Goal: Transaction & Acquisition: Book appointment/travel/reservation

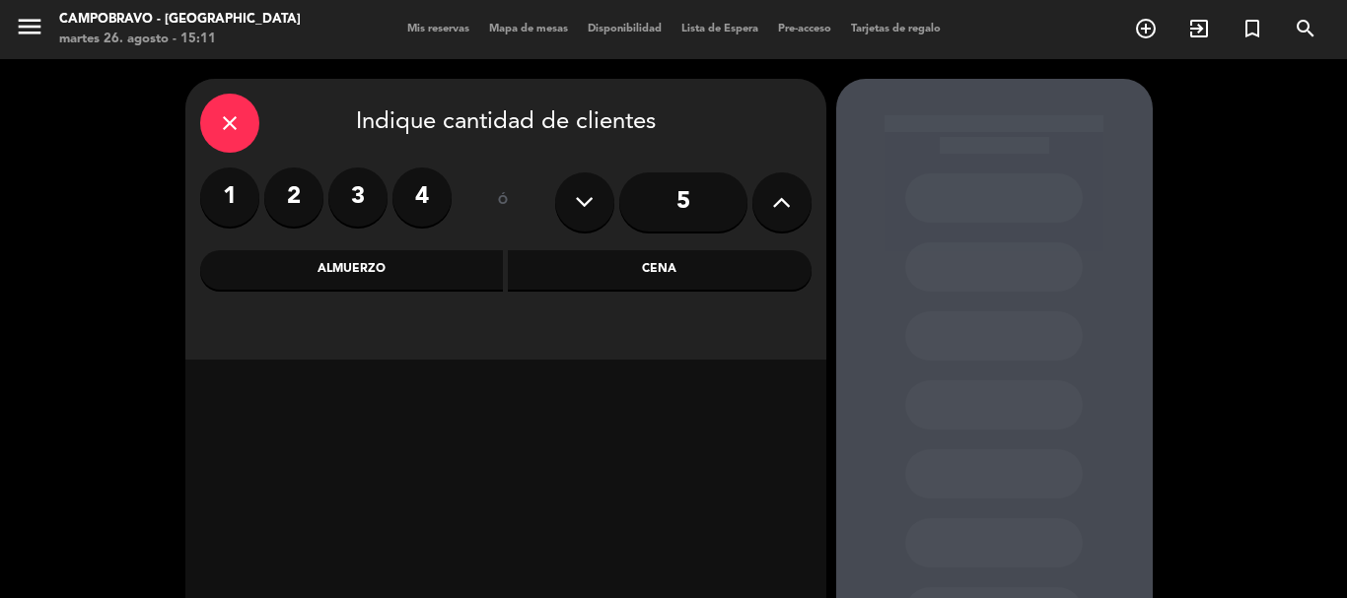
click at [273, 200] on label "2" at bounding box center [293, 197] width 59 height 59
click at [655, 279] on div "Cena" at bounding box center [660, 269] width 304 height 39
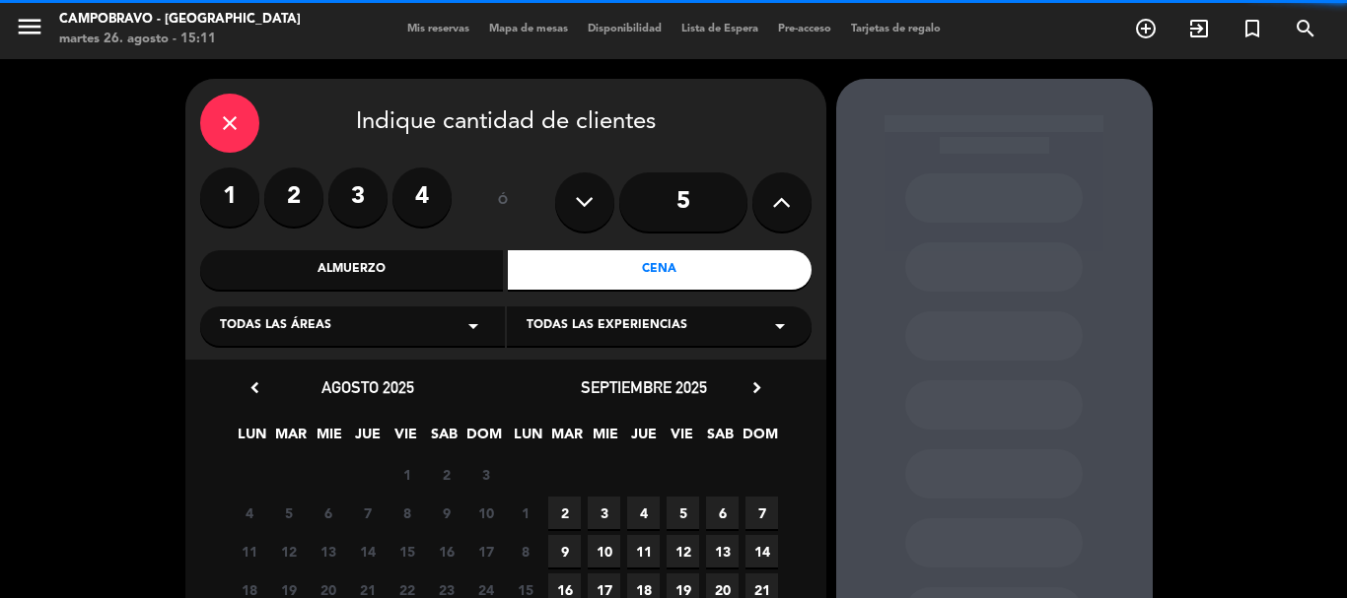
click at [275, 193] on label "2" at bounding box center [293, 197] width 59 height 59
click at [310, 208] on label "2" at bounding box center [293, 197] width 59 height 59
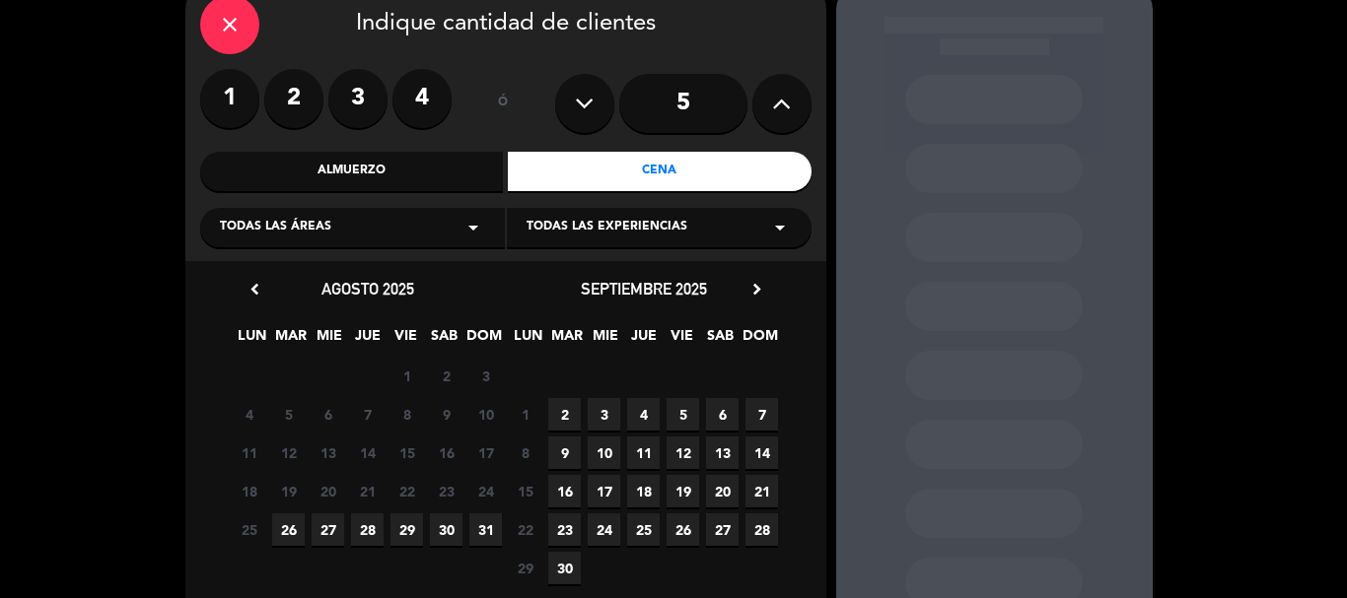
click at [398, 522] on span "29" at bounding box center [406, 530] width 33 height 33
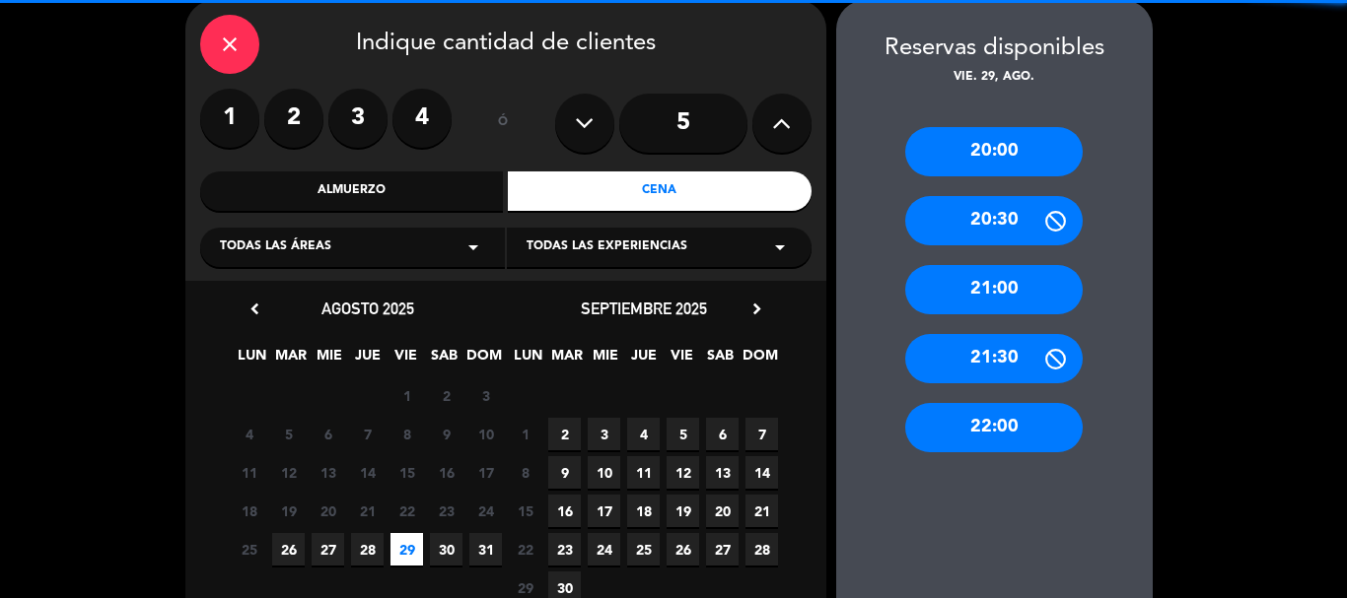
click at [443, 553] on span "30" at bounding box center [446, 549] width 33 height 33
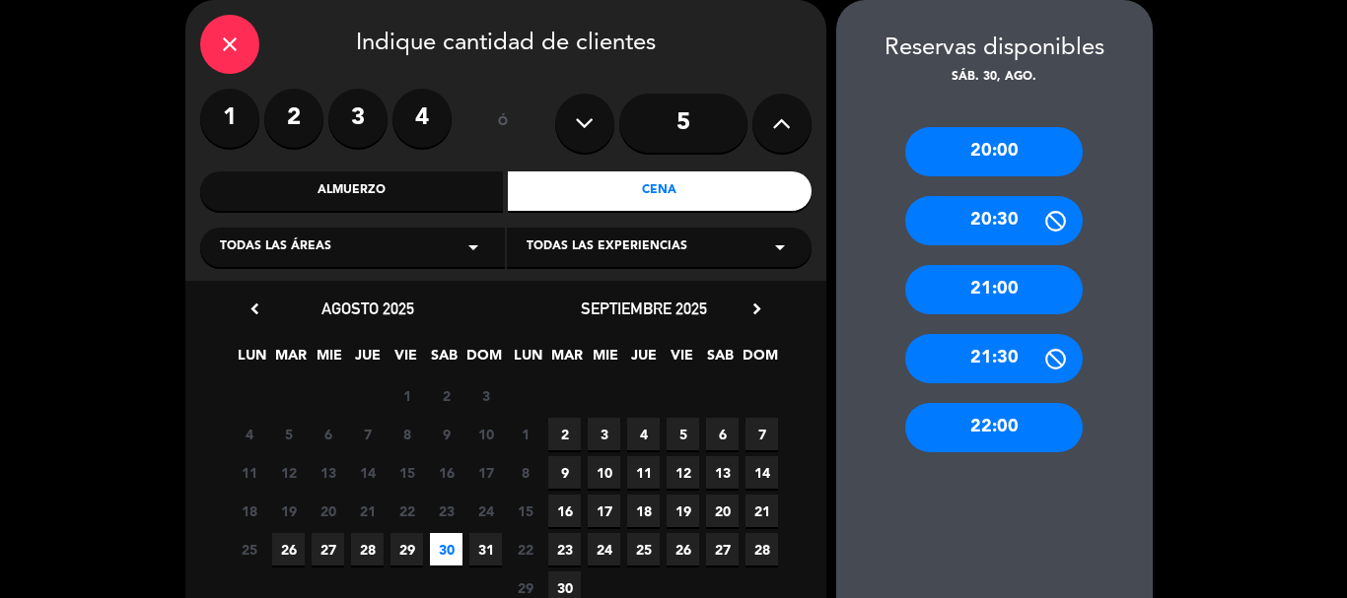
click at [991, 422] on div "22:00" at bounding box center [993, 427] width 177 height 49
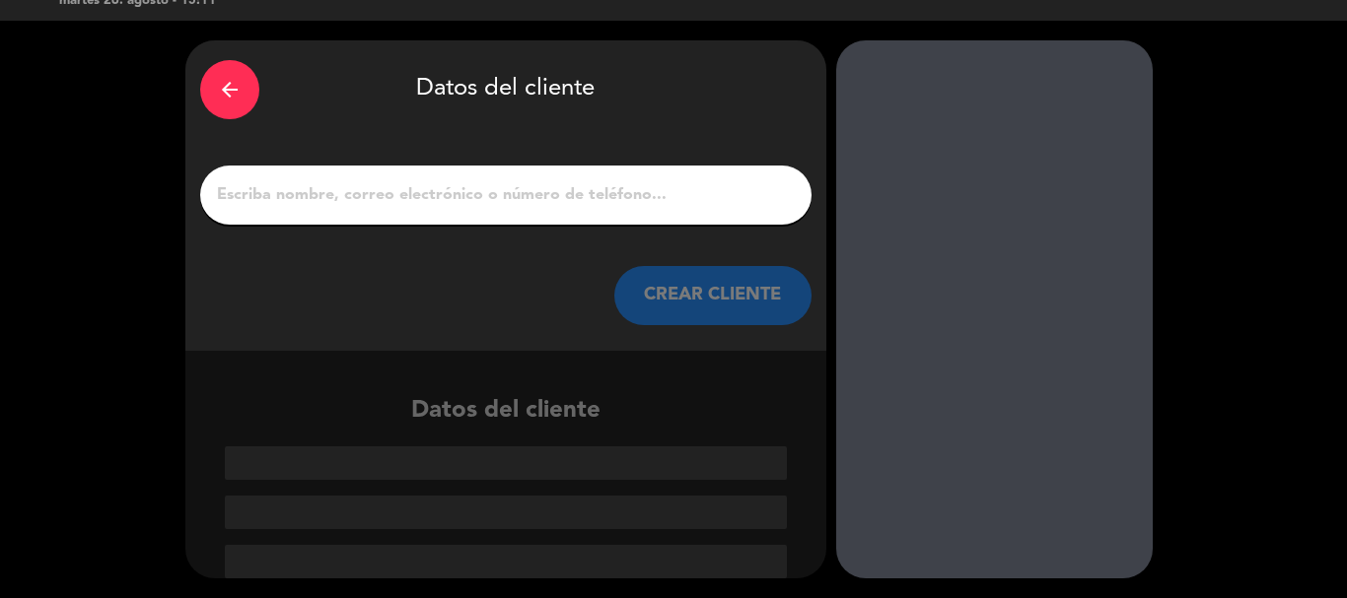
drag, startPoint x: 597, startPoint y: 204, endPoint x: 577, endPoint y: 219, distance: 25.4
click at [597, 204] on input "1" at bounding box center [506, 195] width 582 height 28
click at [236, 87] on icon "arrow_back" at bounding box center [230, 90] width 24 height 24
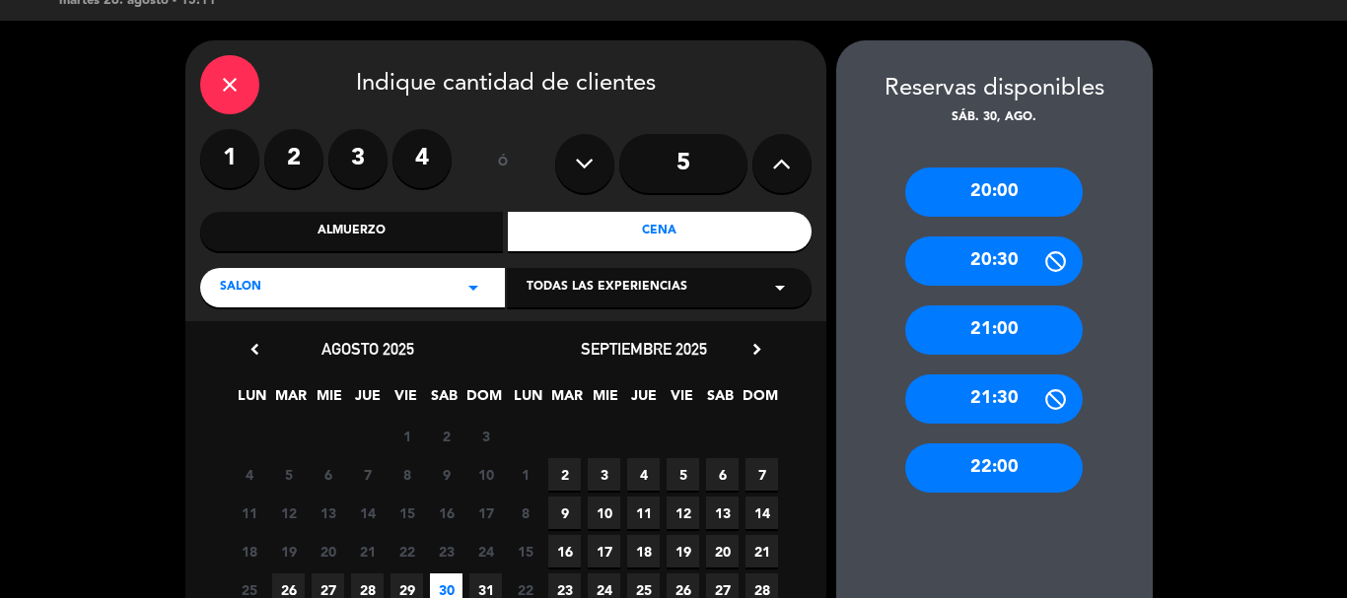
click at [689, 282] on div "Todas las experiencias arrow_drop_down" at bounding box center [659, 287] width 305 height 39
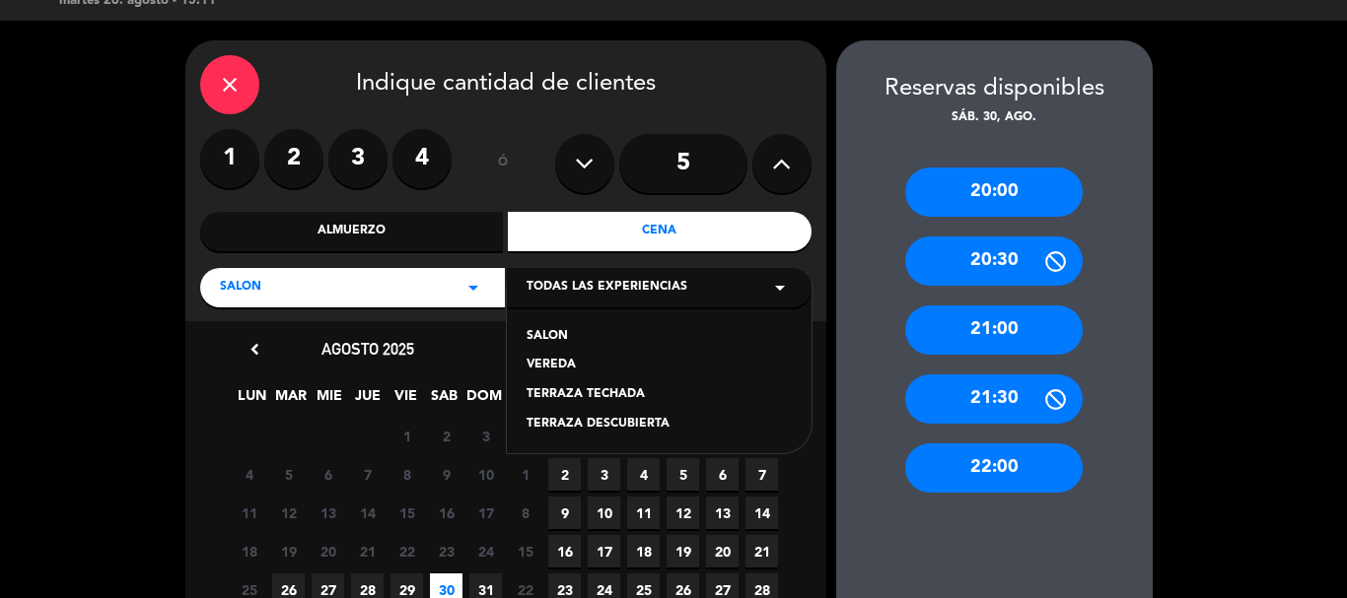
click at [615, 393] on div "TERRAZA TECHADA" at bounding box center [658, 395] width 265 height 20
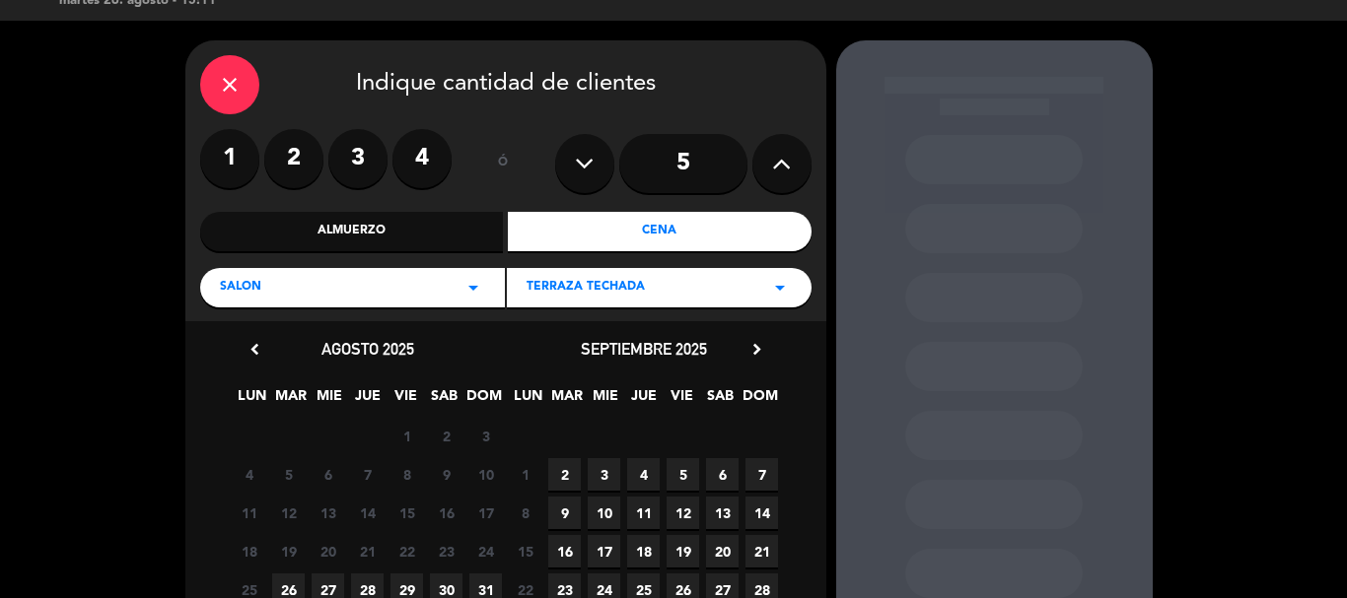
scroll to position [206, 0]
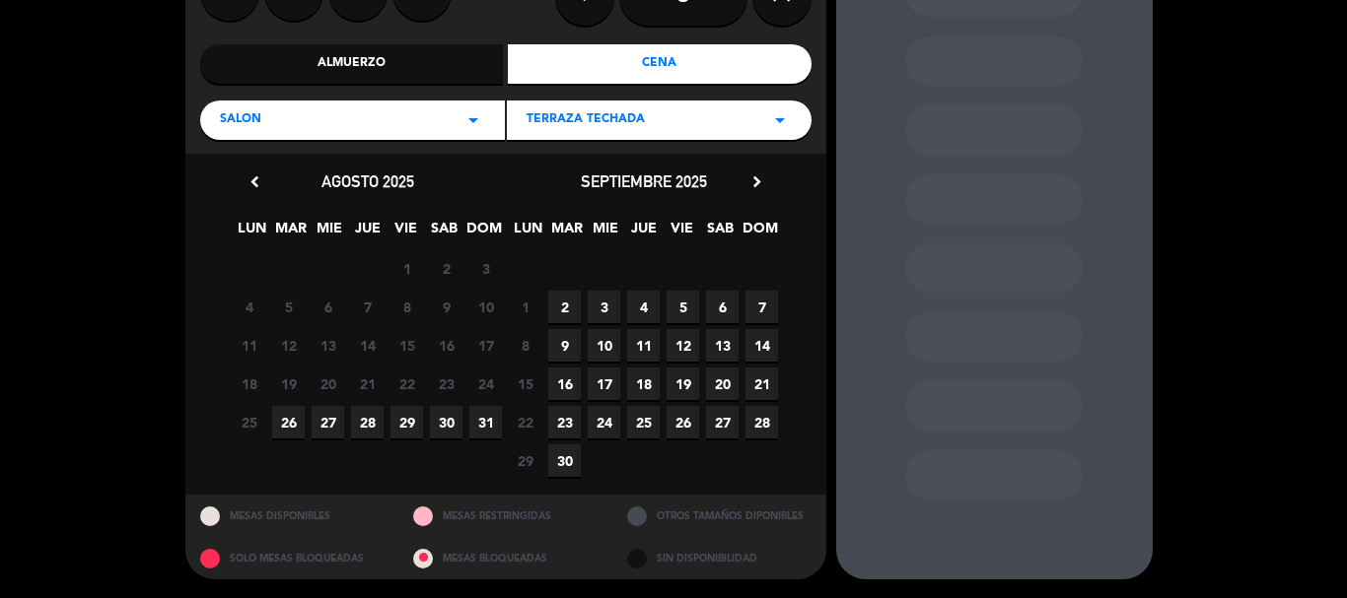
click at [443, 420] on span "30" at bounding box center [446, 422] width 33 height 33
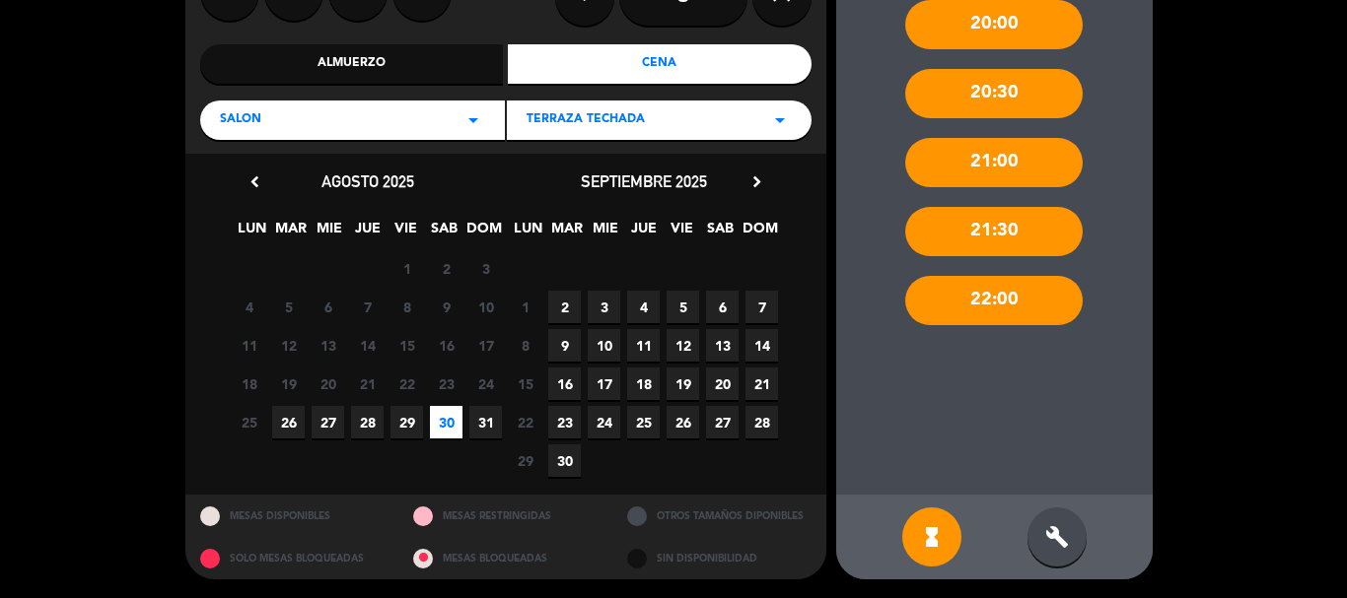
click at [1055, 496] on div "hourglass_full build" at bounding box center [994, 537] width 316 height 85
click at [1059, 535] on icon "build" at bounding box center [1057, 537] width 24 height 24
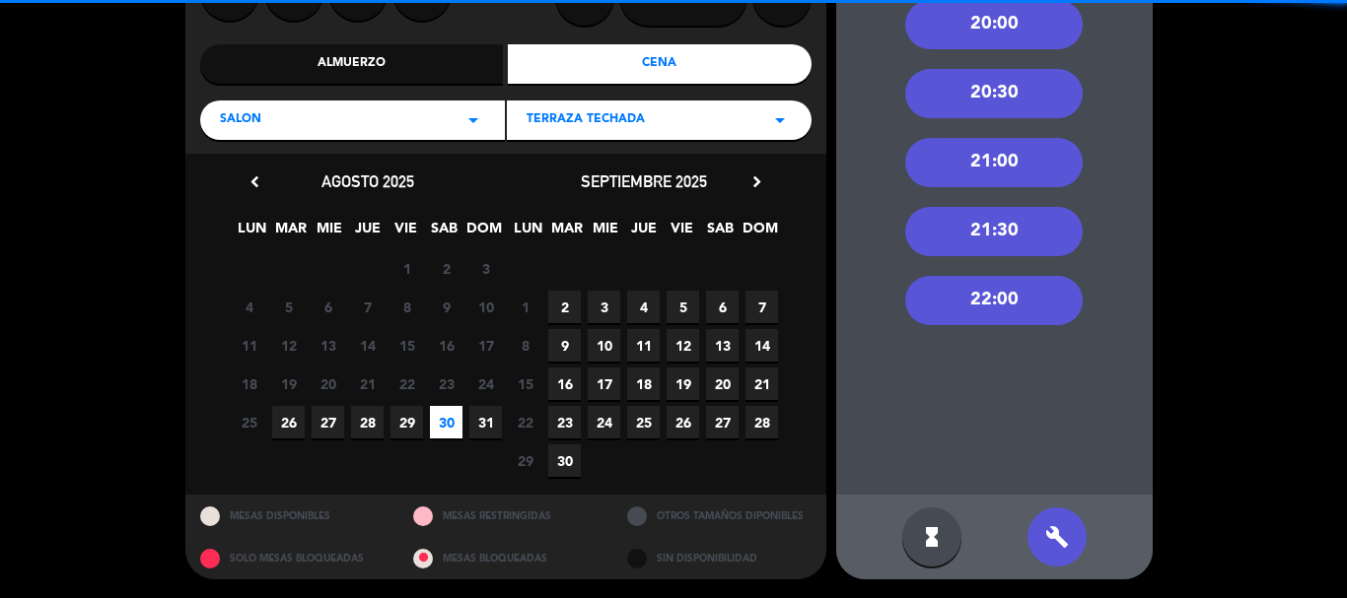
drag, startPoint x: 1019, startPoint y: 337, endPoint x: 1006, endPoint y: 305, distance: 35.3
click at [1017, 335] on div "20:00 20:30 21:00 21:30 22:00" at bounding box center [994, 228] width 316 height 535
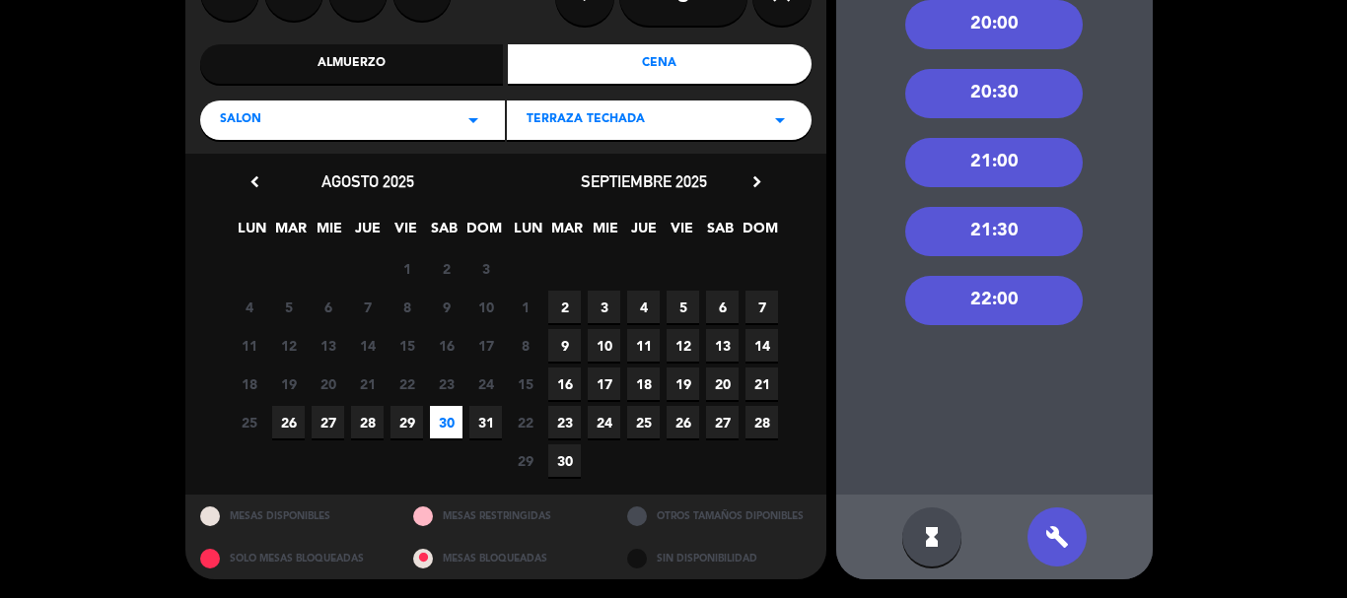
click at [1004, 302] on div "22:00" at bounding box center [993, 300] width 177 height 49
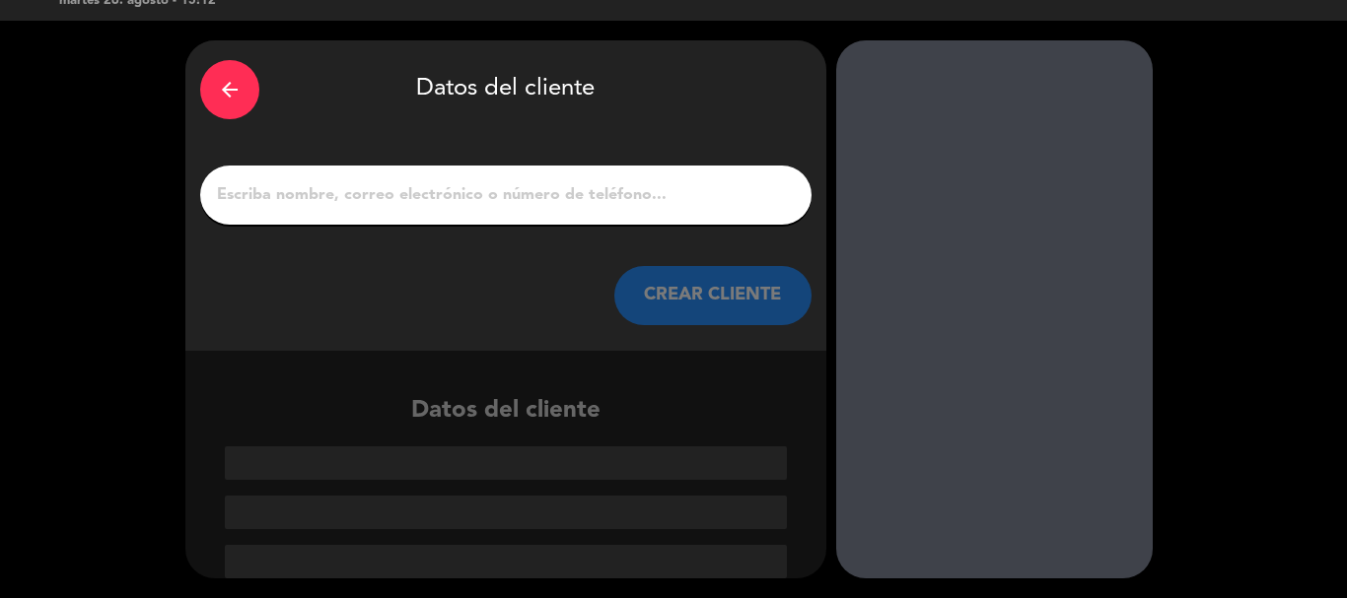
click at [472, 158] on div "arrow_back Datos del cliente CREAR CLIENTE" at bounding box center [505, 195] width 641 height 311
click at [482, 186] on input "1" at bounding box center [506, 195] width 582 height 28
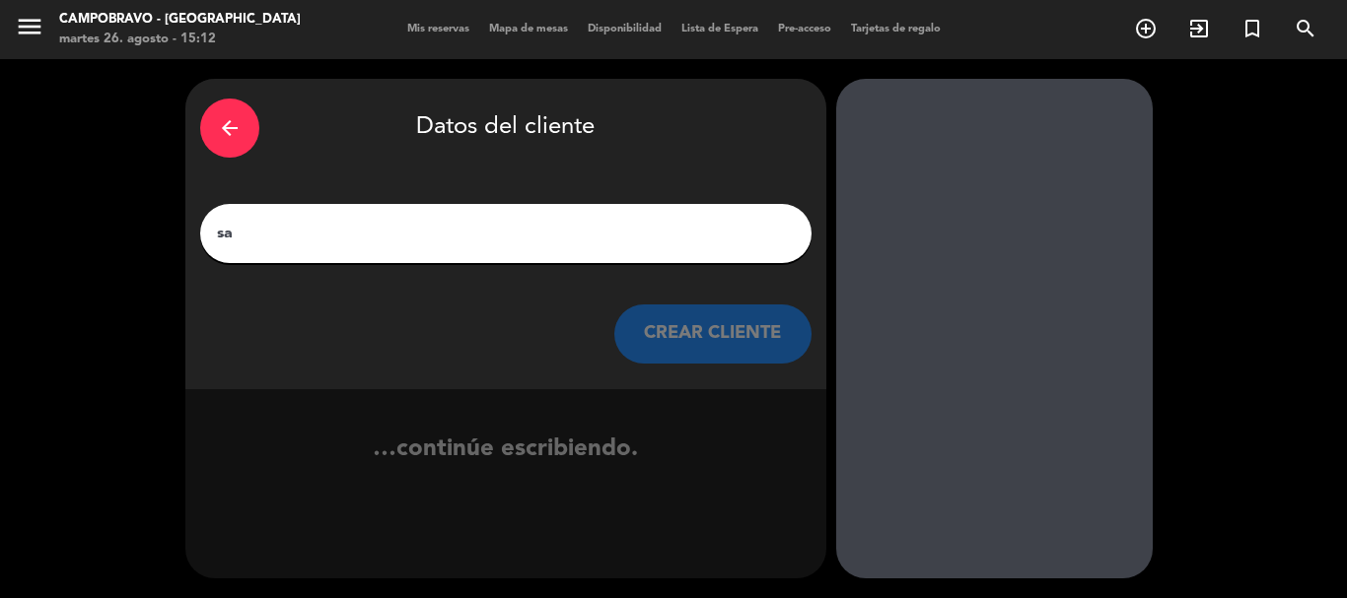
scroll to position [0, 0]
type input "s"
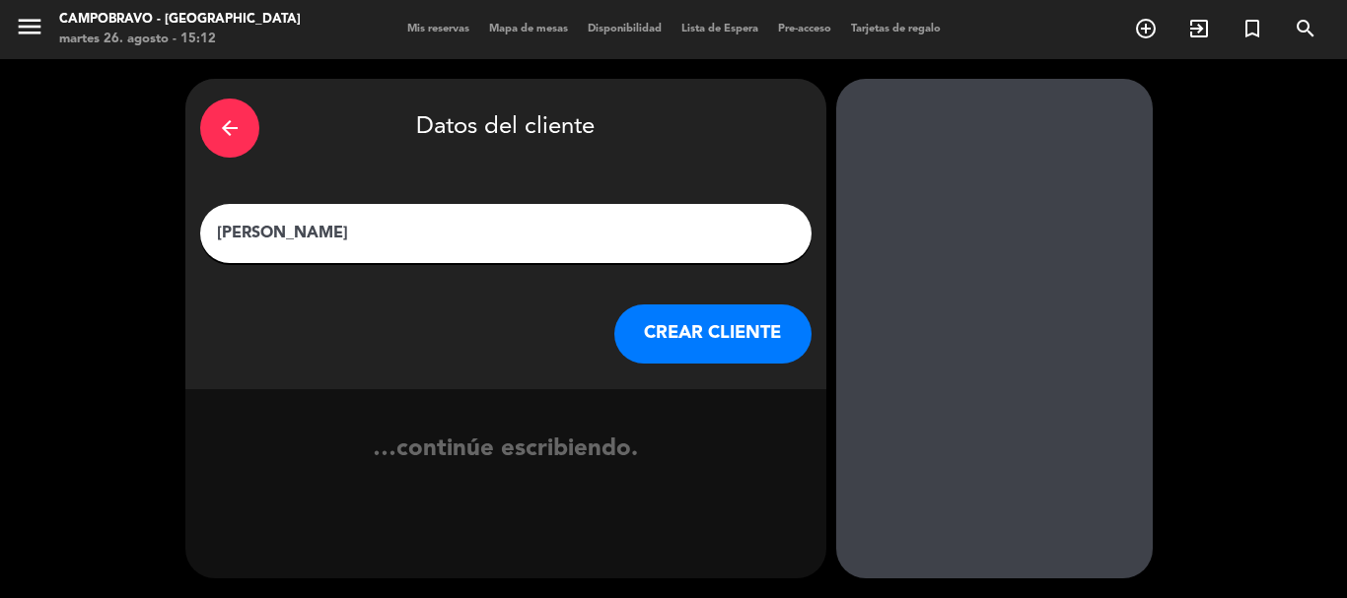
type input "[PERSON_NAME]"
click at [663, 322] on button "CREAR CLIENTE" at bounding box center [712, 334] width 197 height 59
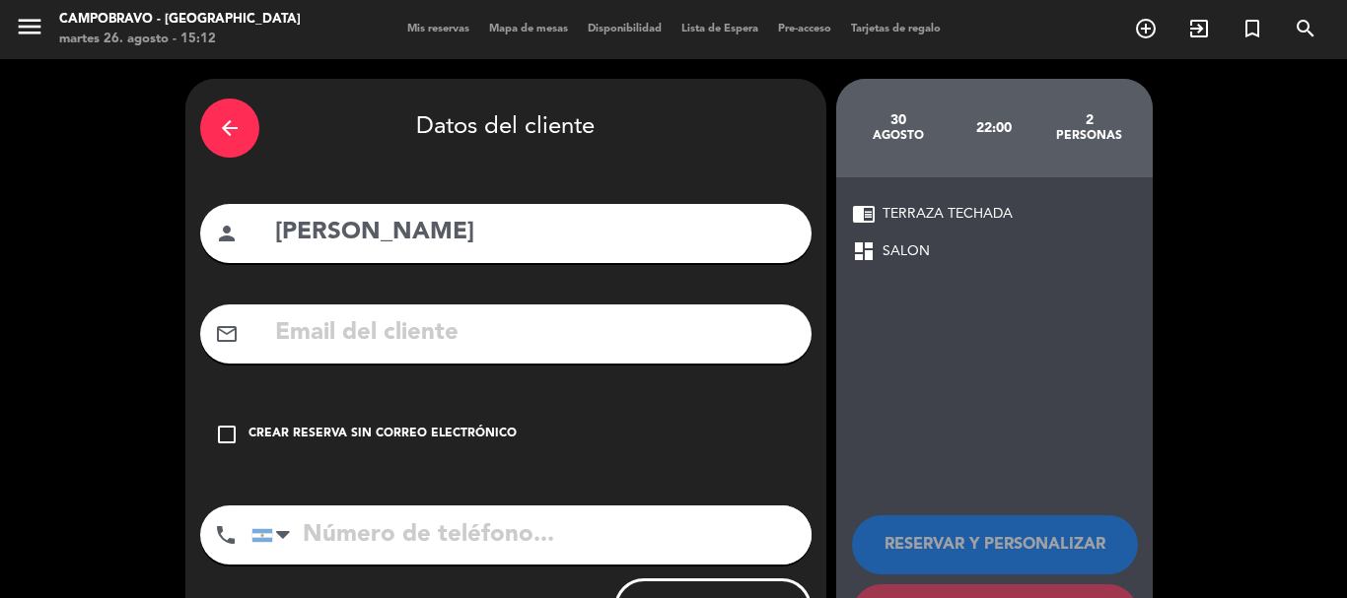
scroll to position [89, 0]
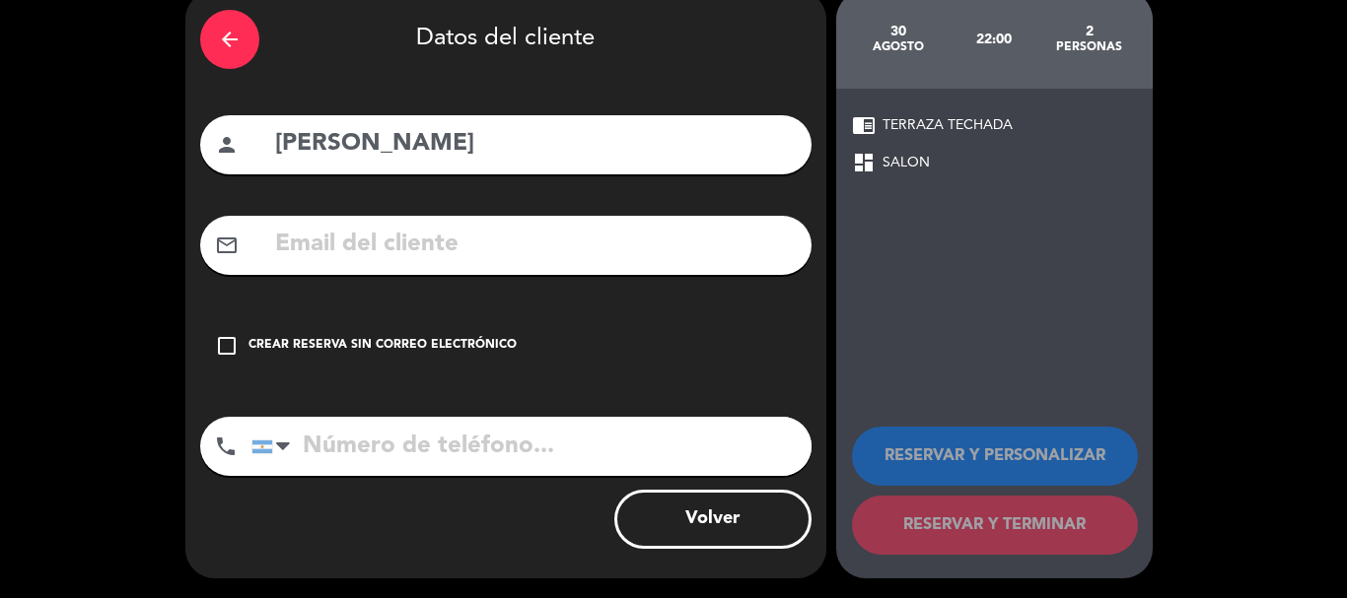
drag, startPoint x: 436, startPoint y: 362, endPoint x: 598, endPoint y: 344, distance: 163.6
click at [446, 358] on div "check_box_outline_blank Crear reserva sin correo electrónico" at bounding box center [505, 345] width 611 height 59
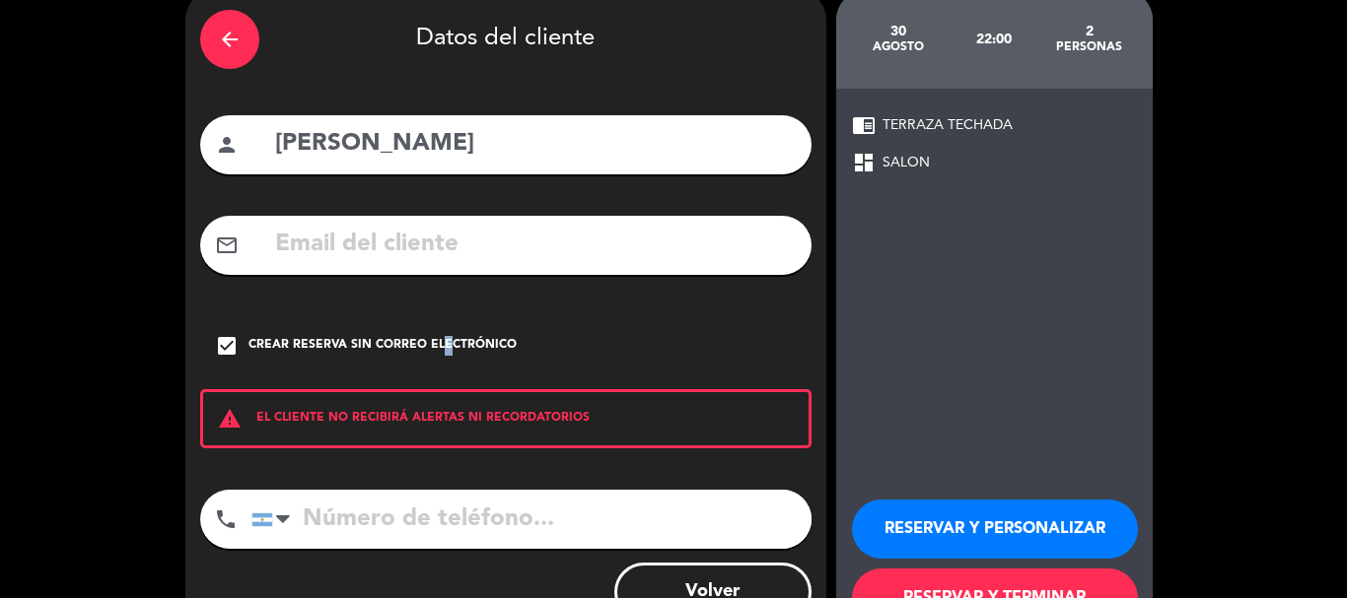
click at [1079, 540] on button "RESERVAR Y PERSONALIZAR" at bounding box center [995, 529] width 286 height 59
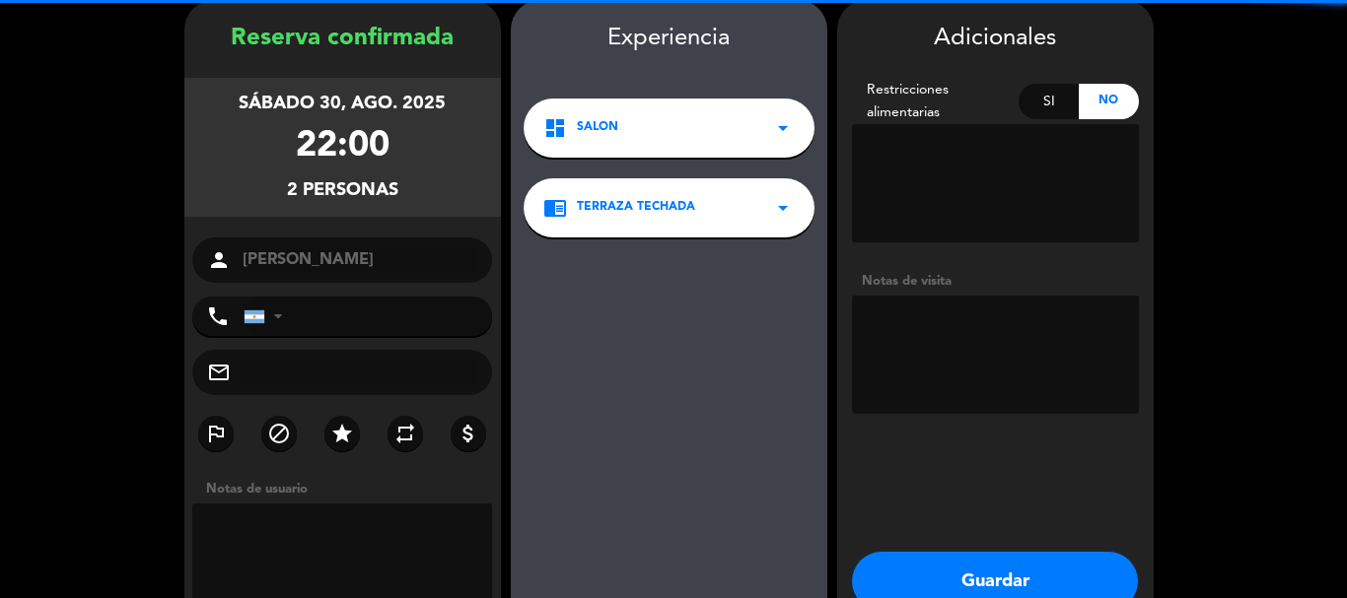
scroll to position [177, 0]
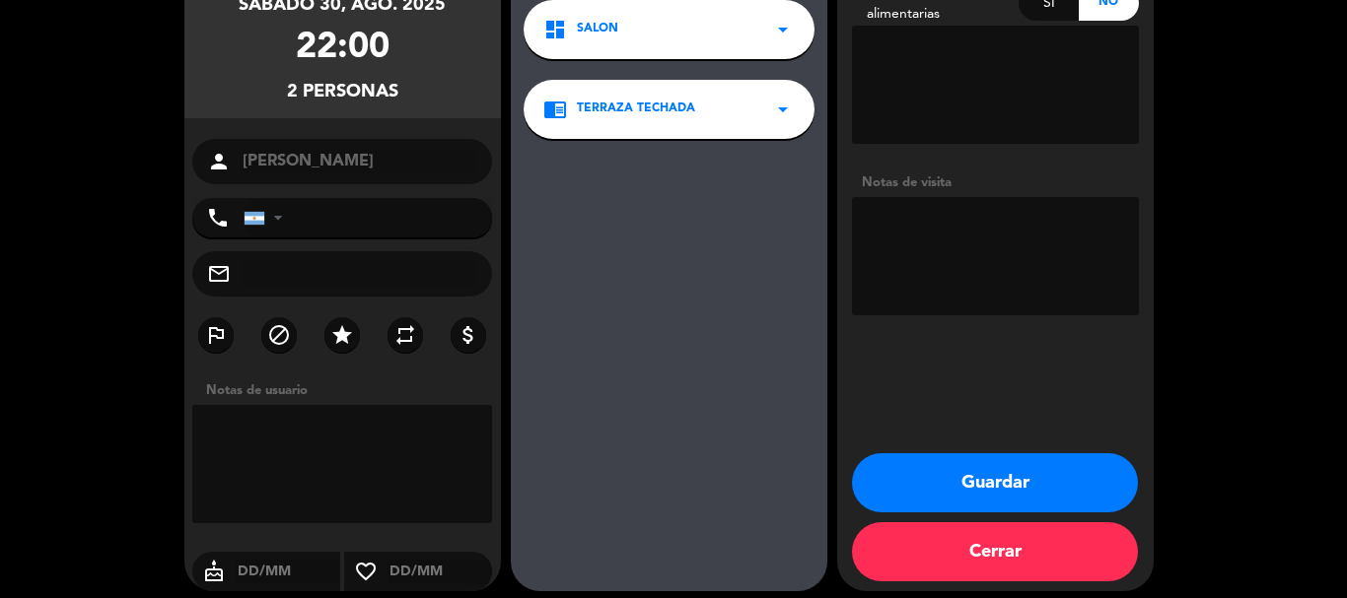
click at [1022, 468] on button "Guardar" at bounding box center [995, 483] width 286 height 59
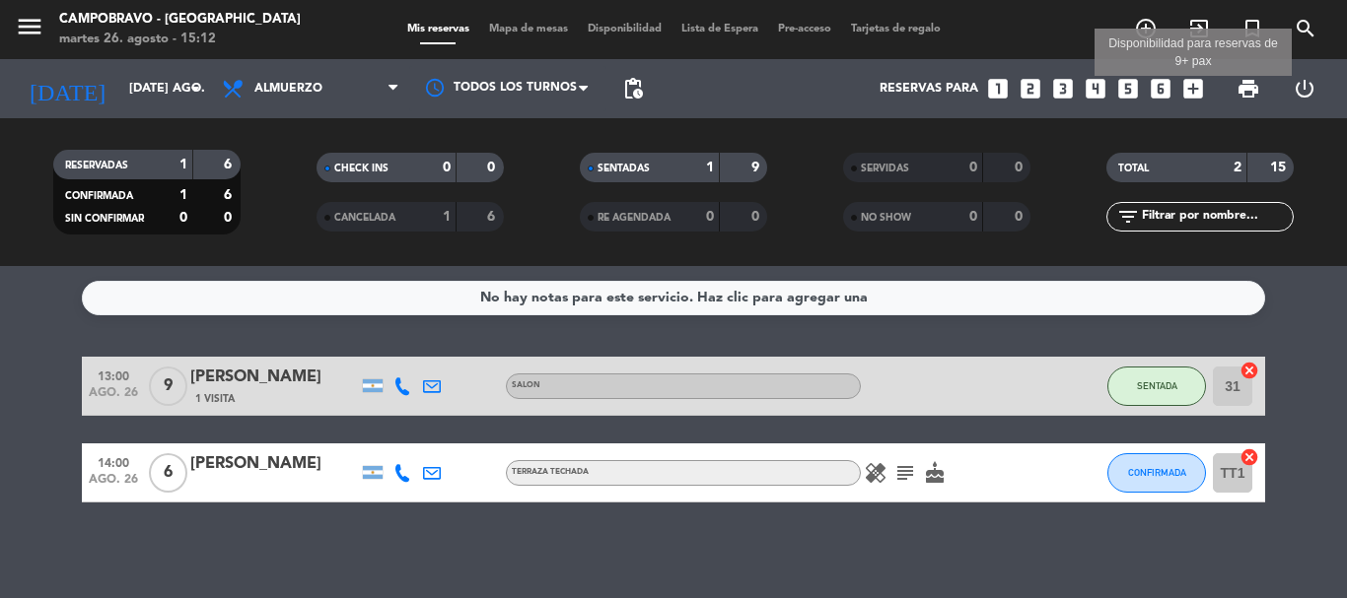
click at [1196, 86] on icon "add_box" at bounding box center [1193, 89] width 26 height 26
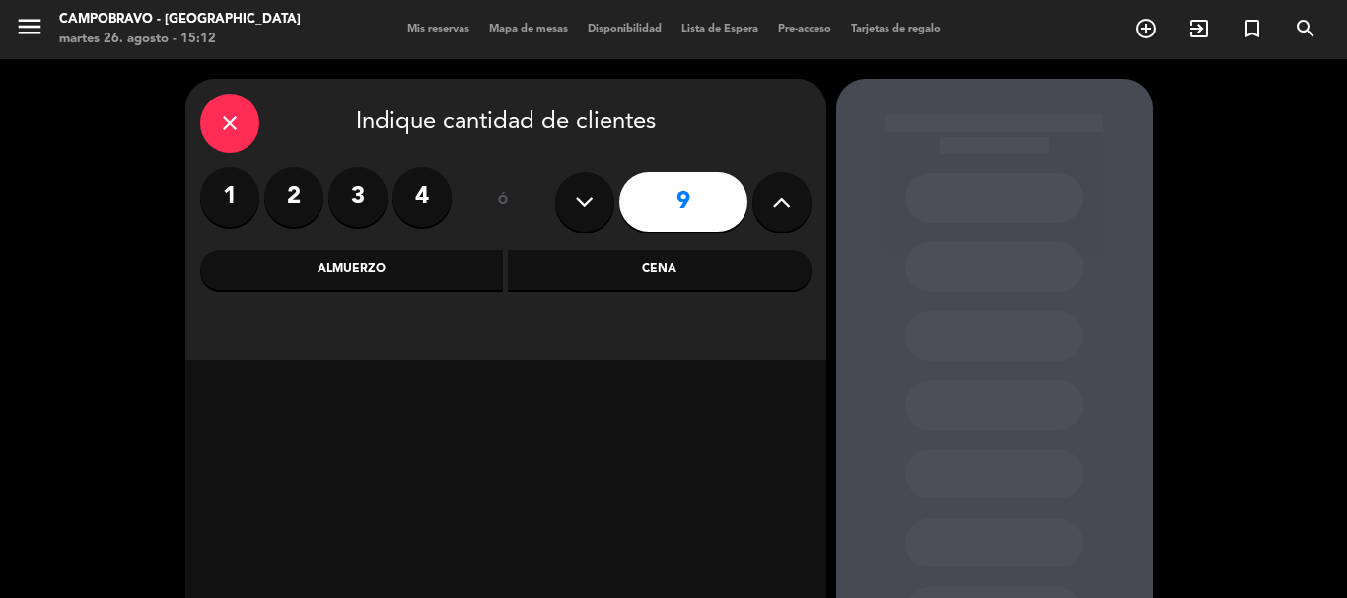
click at [595, 190] on button at bounding box center [584, 202] width 59 height 59
type input "8"
drag, startPoint x: 615, startPoint y: 252, endPoint x: 640, endPoint y: 280, distance: 37.0
click at [624, 262] on div "close Indique cantidad de clientes 1 2 3 4 ó 8 Almuerzo Cena" at bounding box center [505, 219] width 641 height 281
click at [640, 280] on div "Cena" at bounding box center [660, 269] width 304 height 39
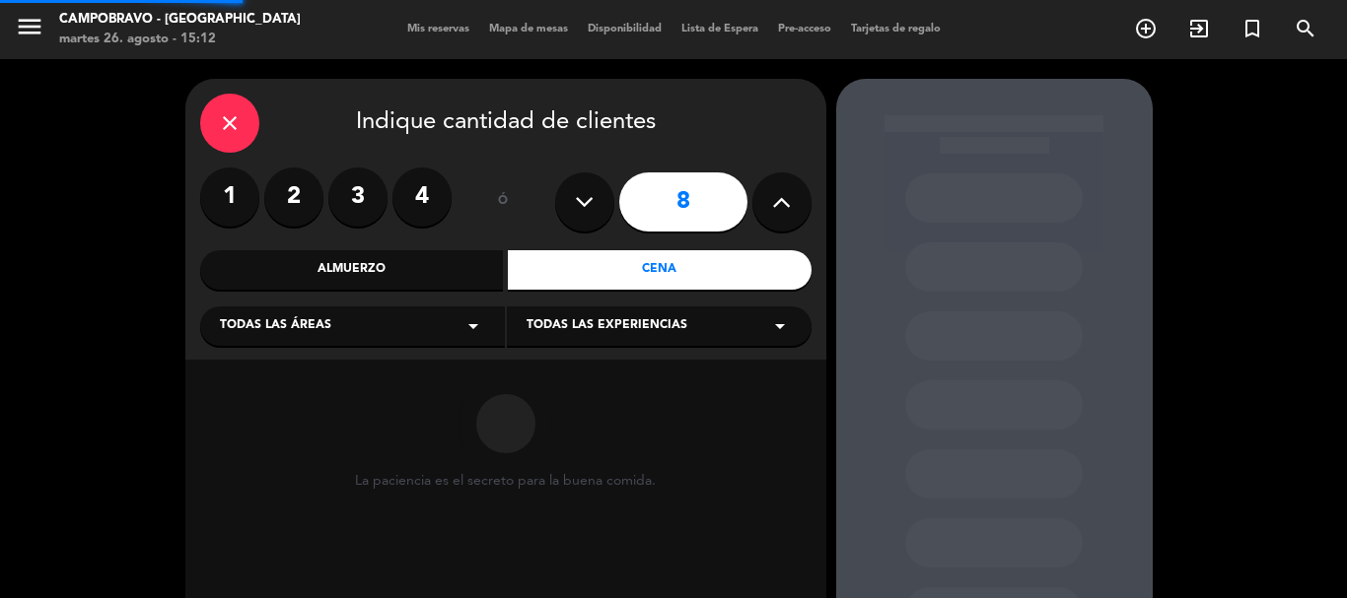
click at [662, 326] on span "Todas las experiencias" at bounding box center [606, 326] width 161 height 20
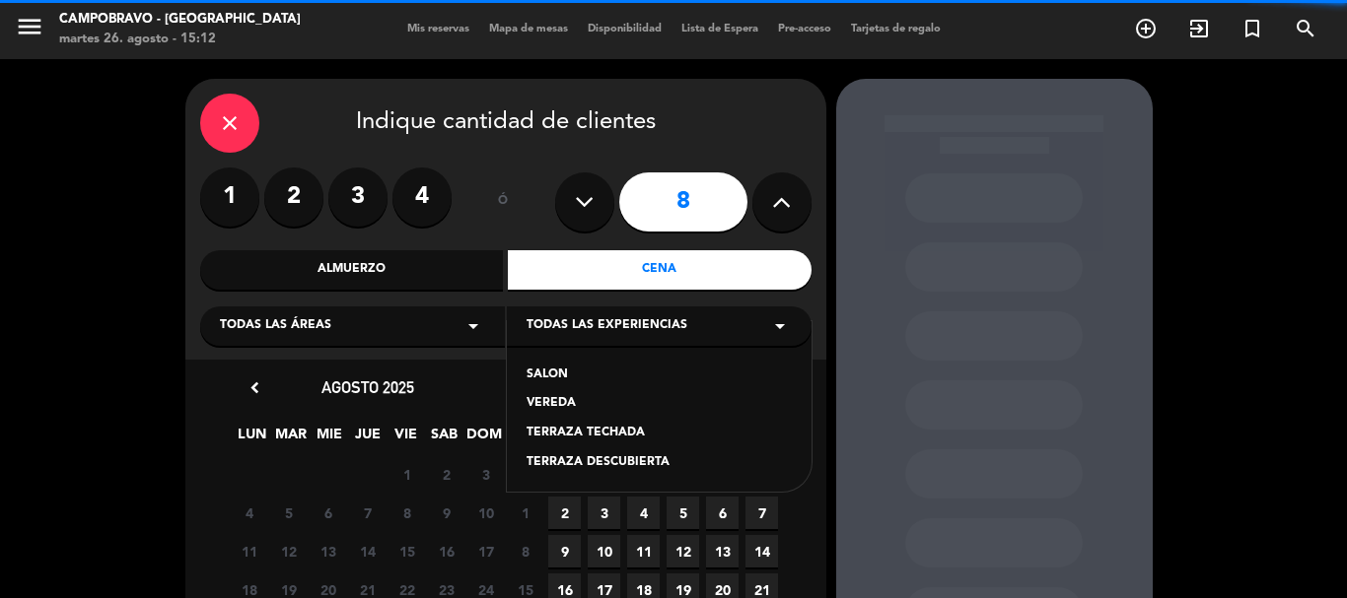
click at [598, 372] on div "SALON" at bounding box center [658, 376] width 265 height 20
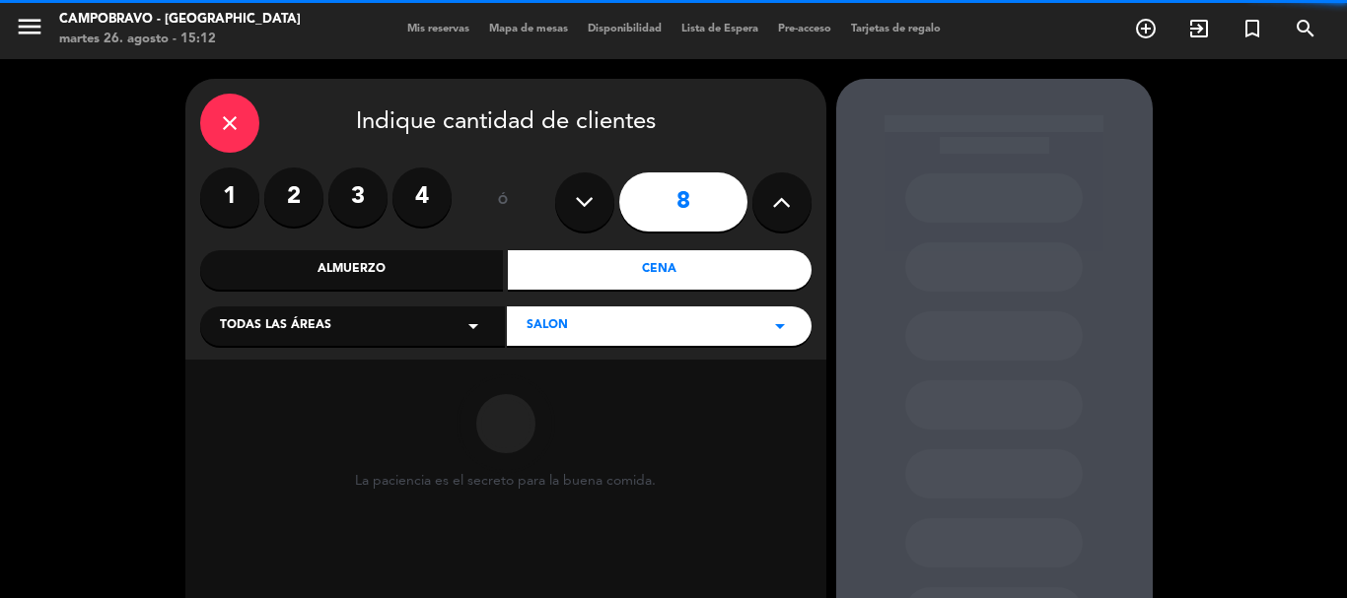
scroll to position [167, 0]
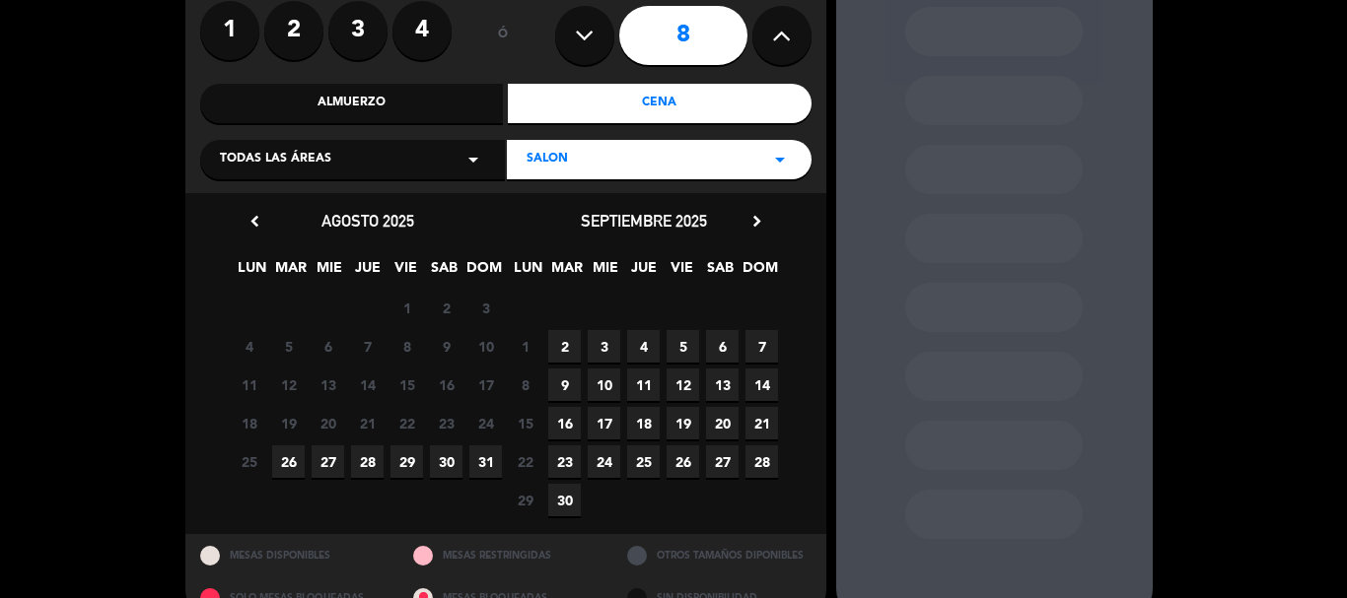
click at [301, 476] on span "26" at bounding box center [288, 462] width 33 height 33
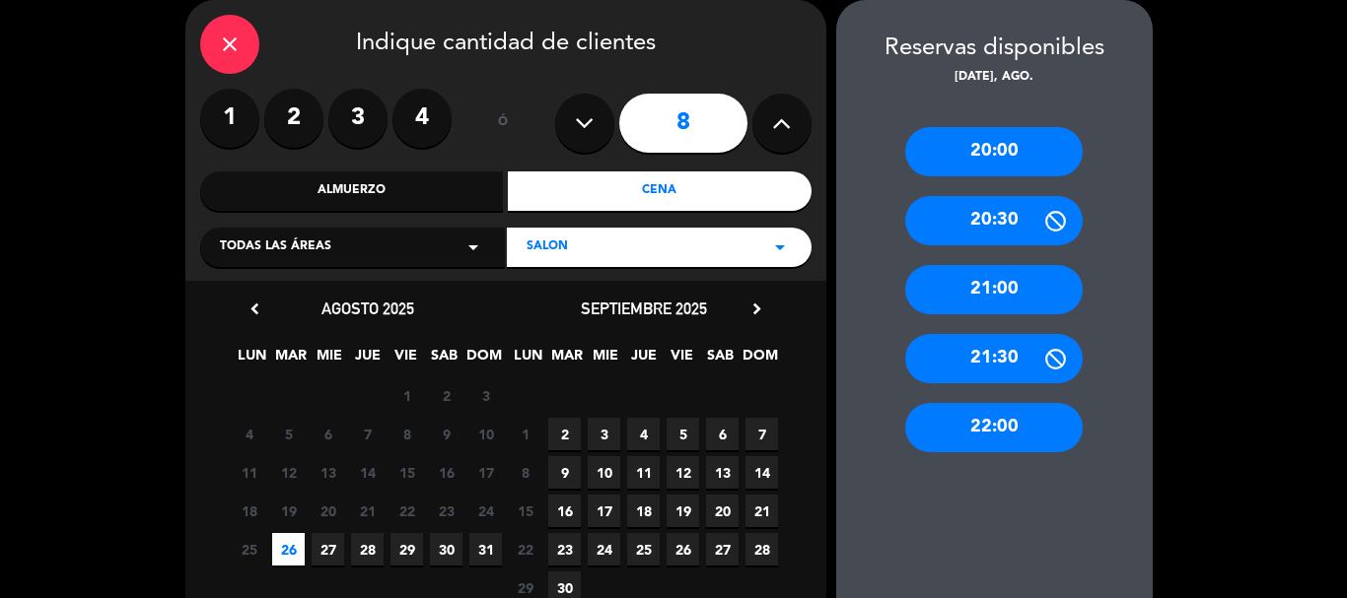
click at [1005, 156] on div "20:00" at bounding box center [993, 151] width 177 height 49
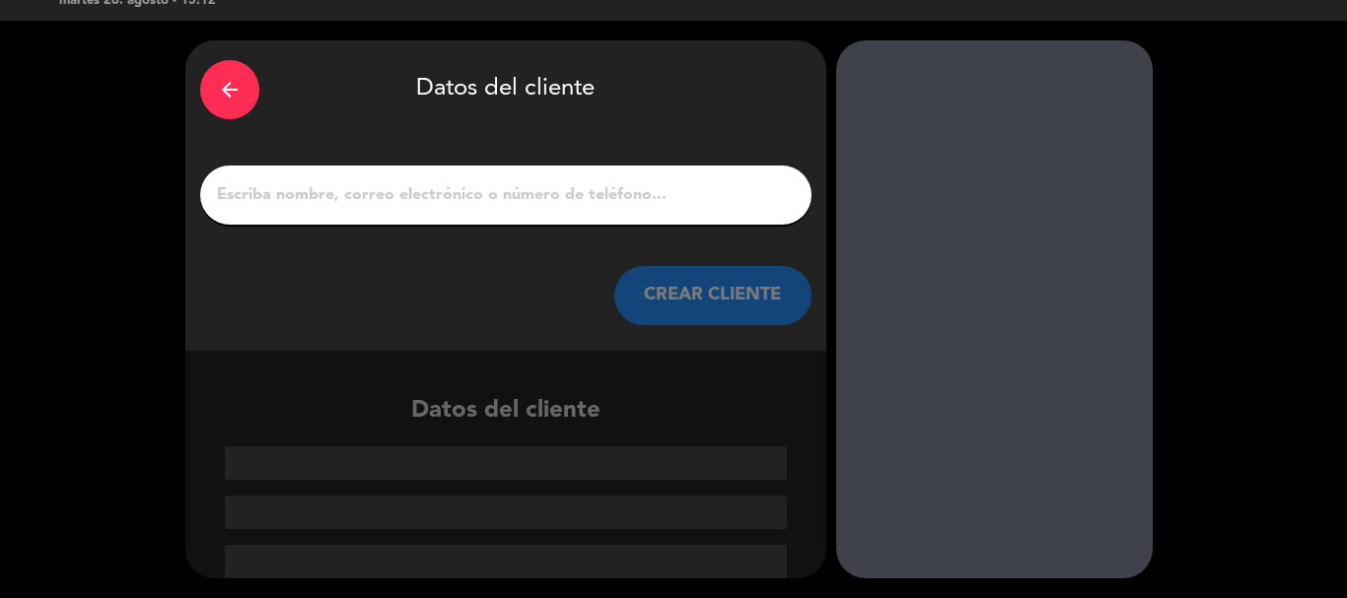
click at [635, 210] on div at bounding box center [505, 195] width 611 height 59
drag, startPoint x: 232, startPoint y: 191, endPoint x: 146, endPoint y: 22, distance: 190.0
click at [232, 191] on input "1" at bounding box center [506, 195] width 582 height 28
click at [643, 209] on input "1" at bounding box center [506, 195] width 582 height 28
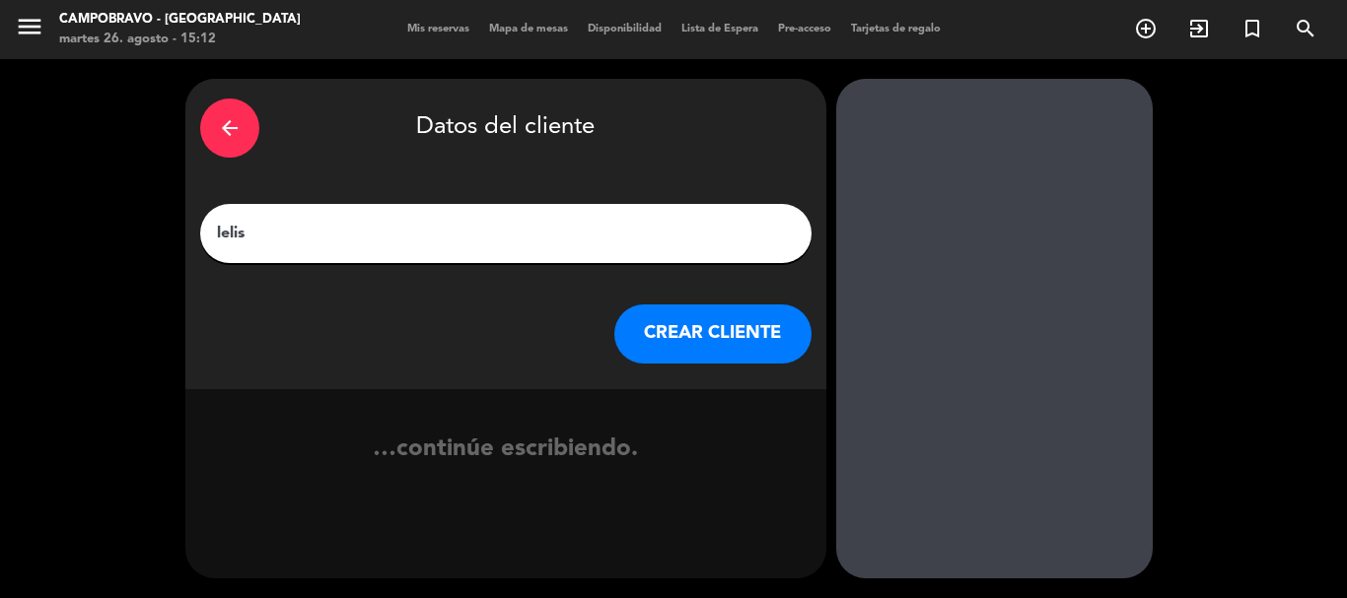
type input "lelis"
click at [710, 337] on button "CREAR CLIENTE" at bounding box center [712, 334] width 197 height 59
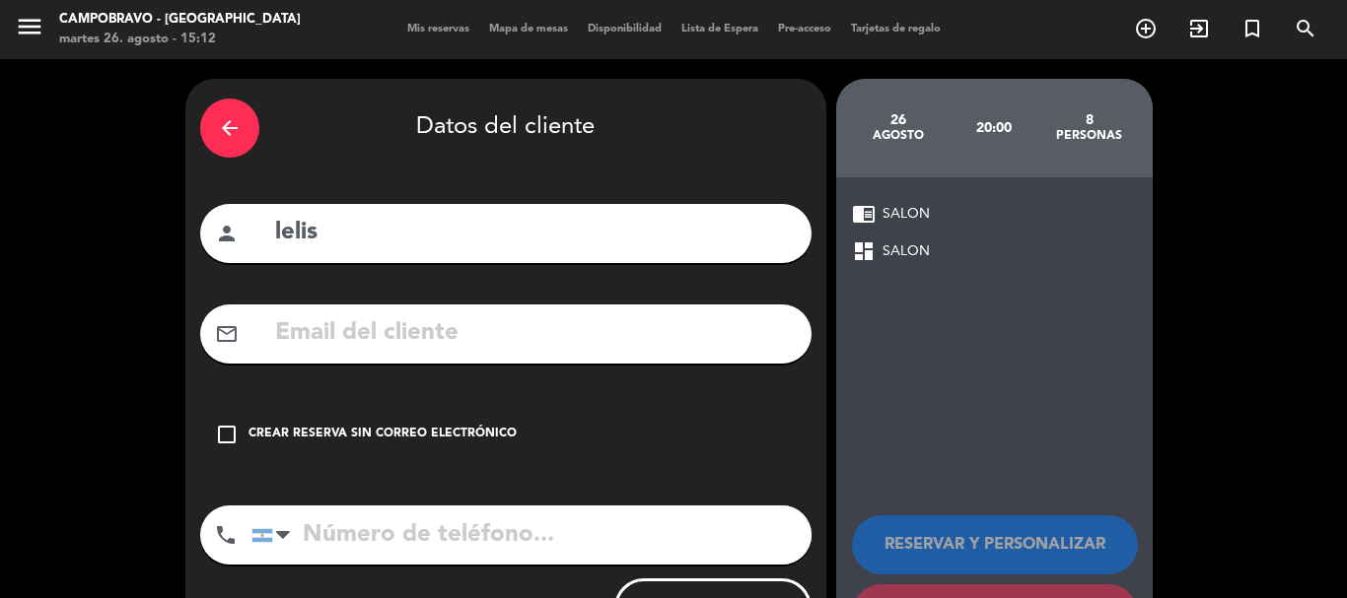
click at [428, 553] on input "tel" at bounding box center [531, 535] width 560 height 59
paste input "[PHONE_NUMBER]"
type input "[PHONE_NUMBER]"
click at [502, 460] on div "arrow_back Datos del cliente person lelis mail_outline check_box_outline_blank …" at bounding box center [505, 373] width 641 height 589
drag, startPoint x: 455, startPoint y: 432, endPoint x: 470, endPoint y: 427, distance: 15.6
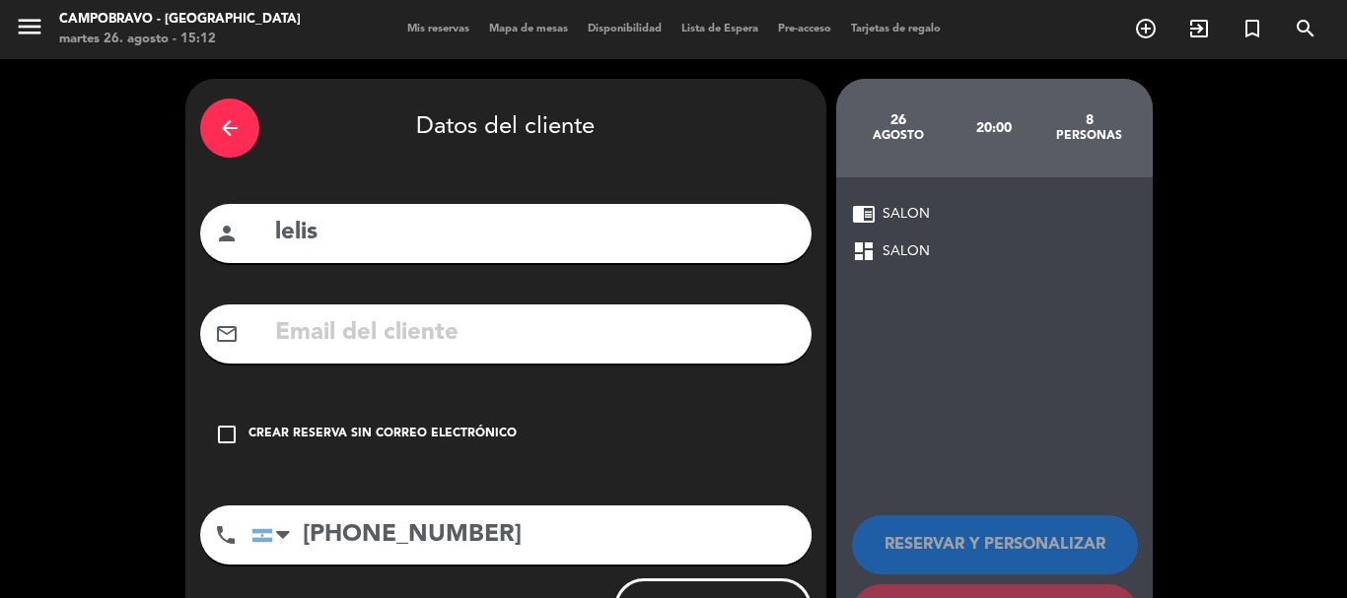
click at [460, 429] on div "Crear reserva sin correo electrónico" at bounding box center [382, 435] width 268 height 20
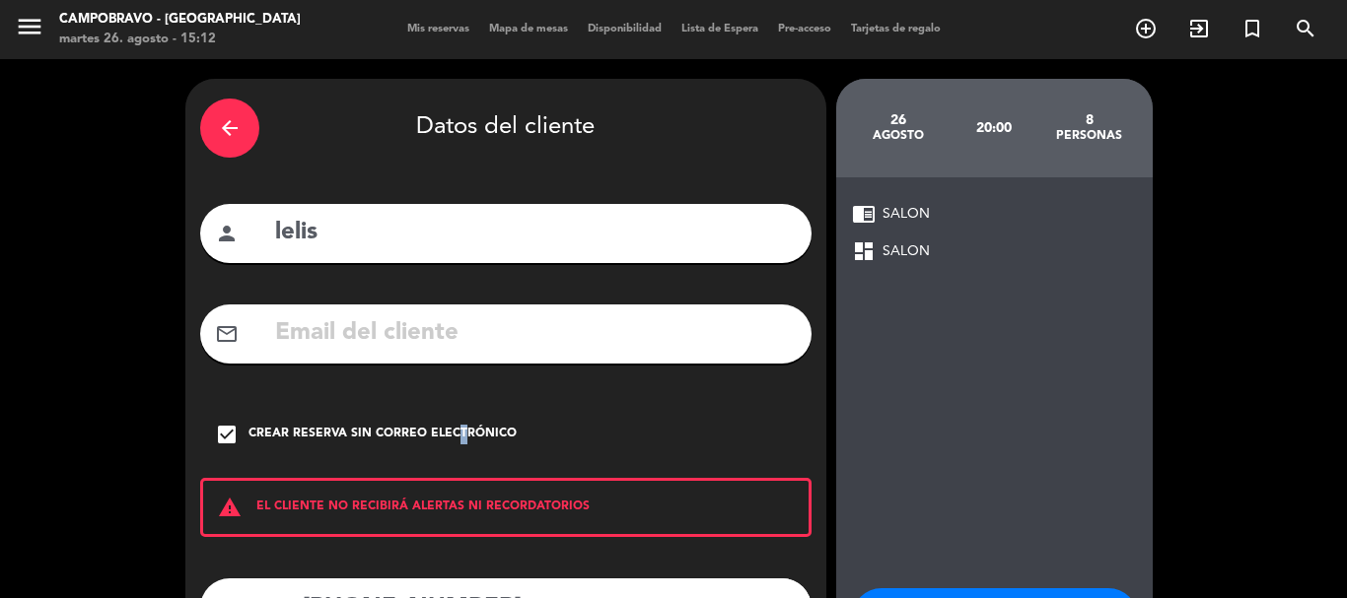
scroll to position [162, 0]
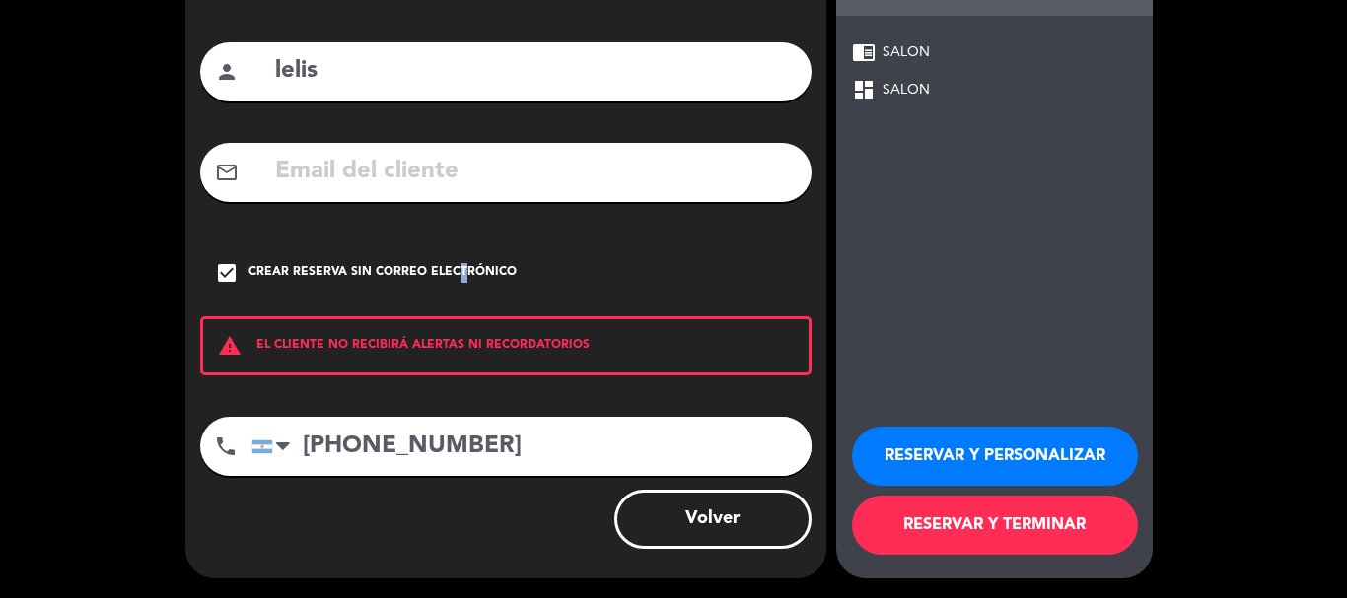
click at [888, 468] on button "RESERVAR Y PERSONALIZAR" at bounding box center [995, 456] width 286 height 59
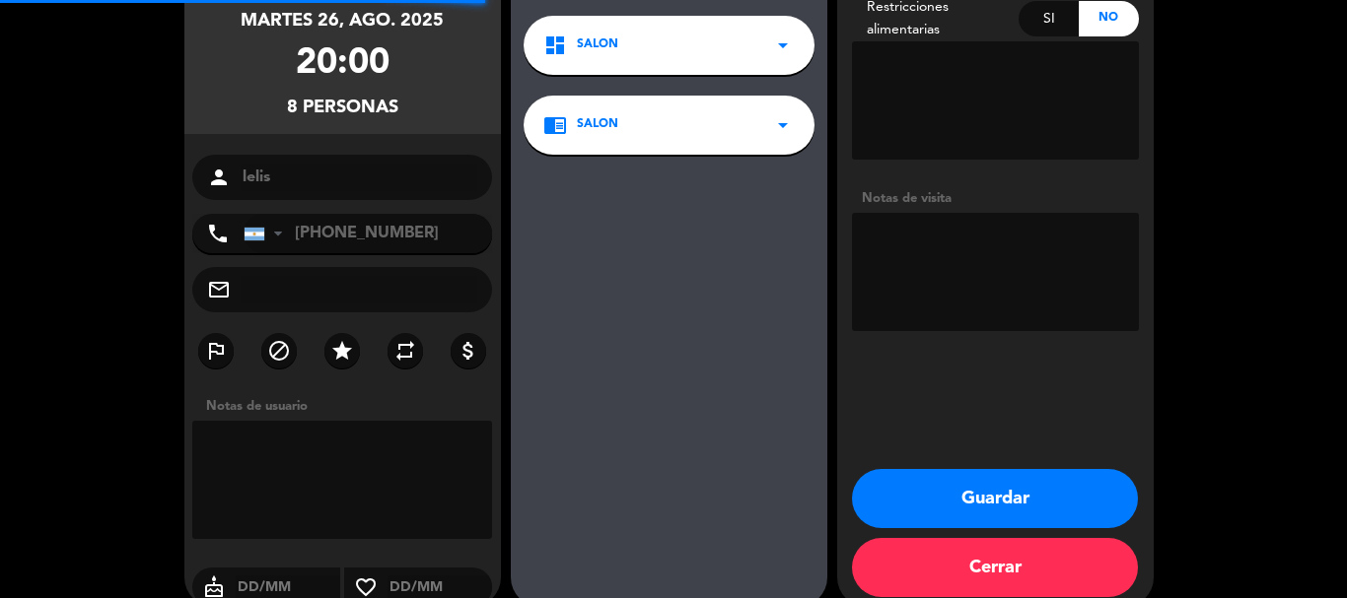
scroll to position [79, 0]
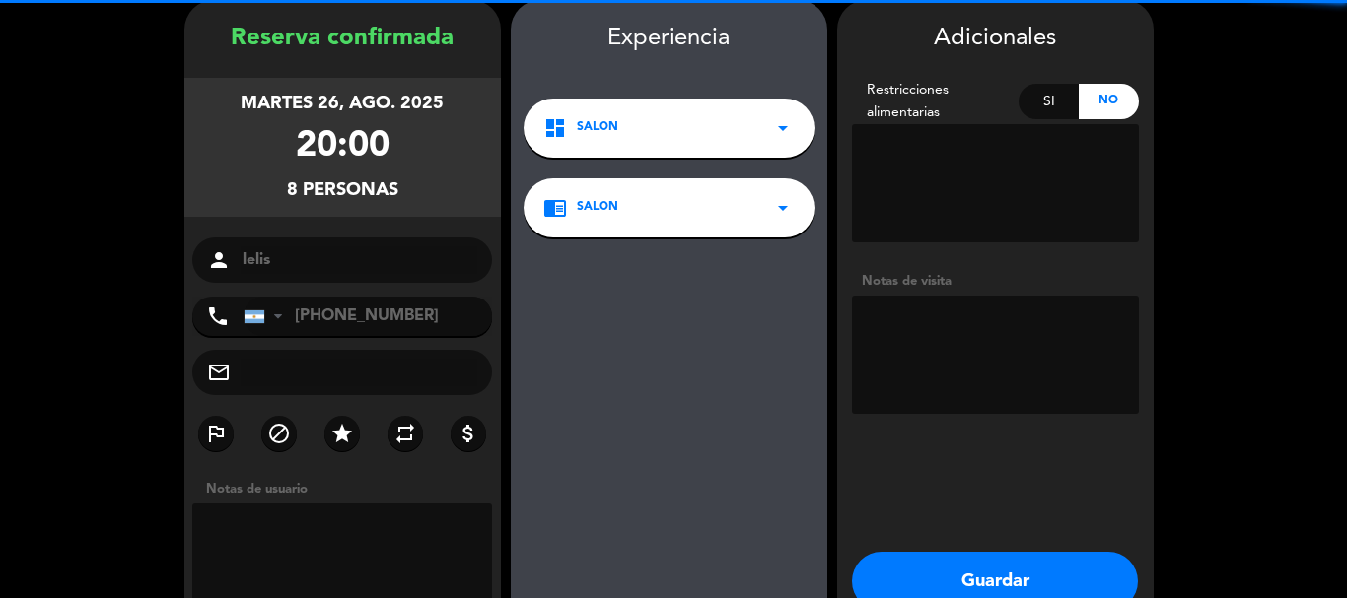
click at [1069, 551] on div "Adicionales Restricciones alimentarias Si No Notas de visita Guardar Cerrar" at bounding box center [995, 345] width 316 height 690
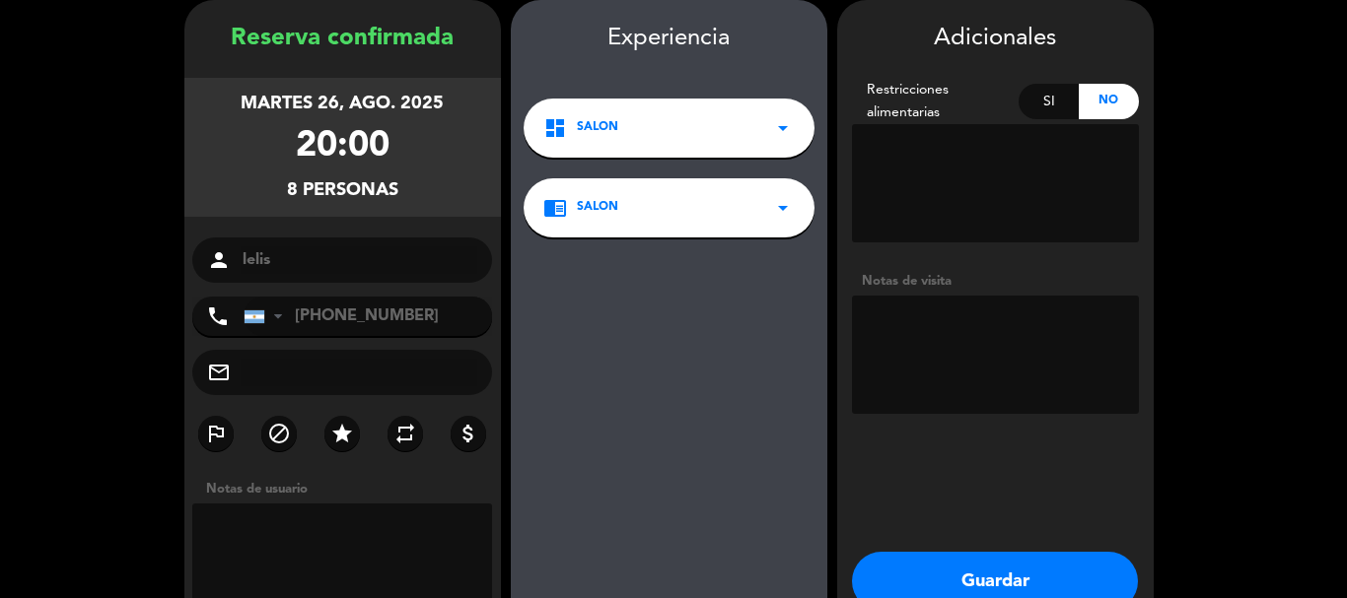
click at [1057, 567] on button "Guardar" at bounding box center [995, 581] width 286 height 59
